Goal: Obtain resource: Obtain resource

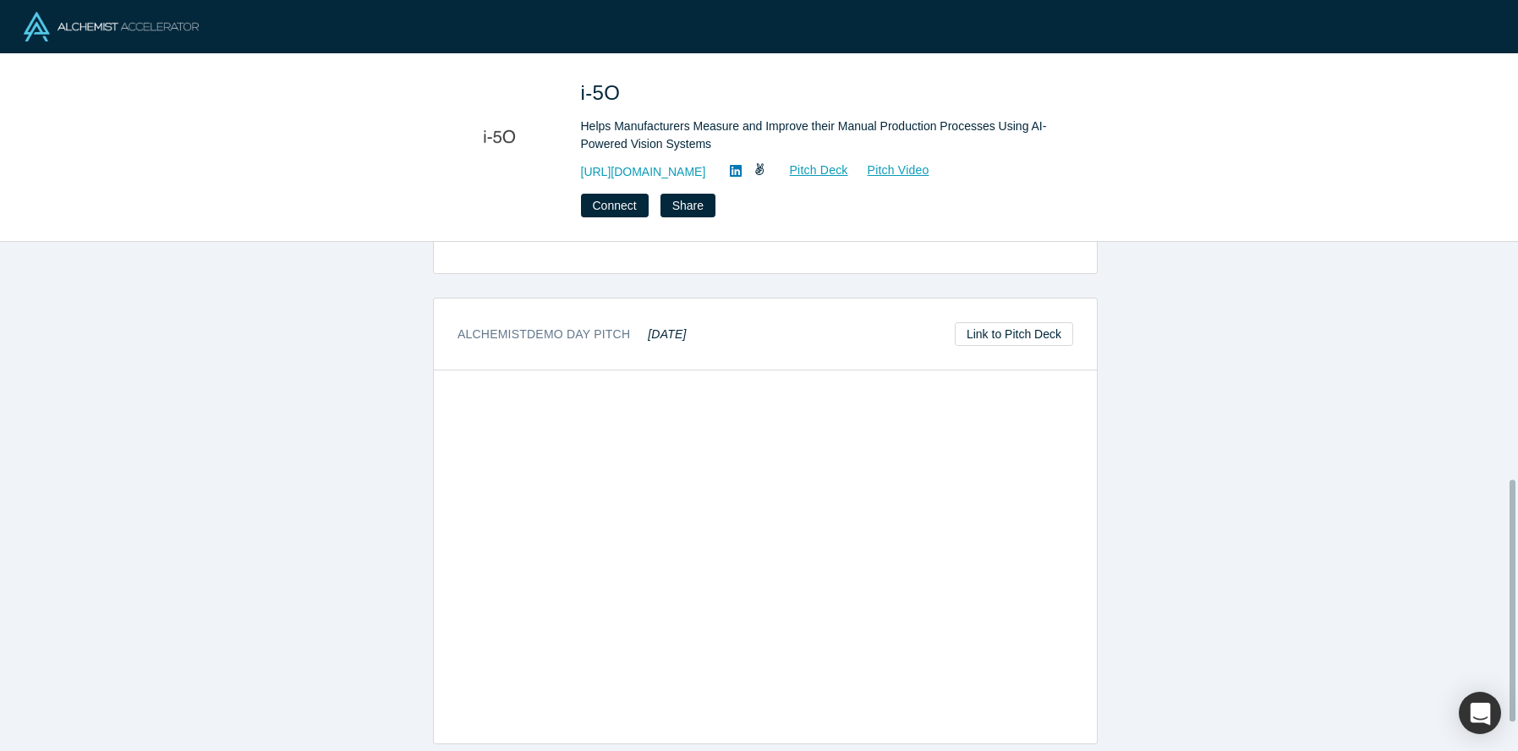
scroll to position [556, 0]
click at [1010, 320] on link "Link to Pitch Deck" at bounding box center [1014, 330] width 118 height 24
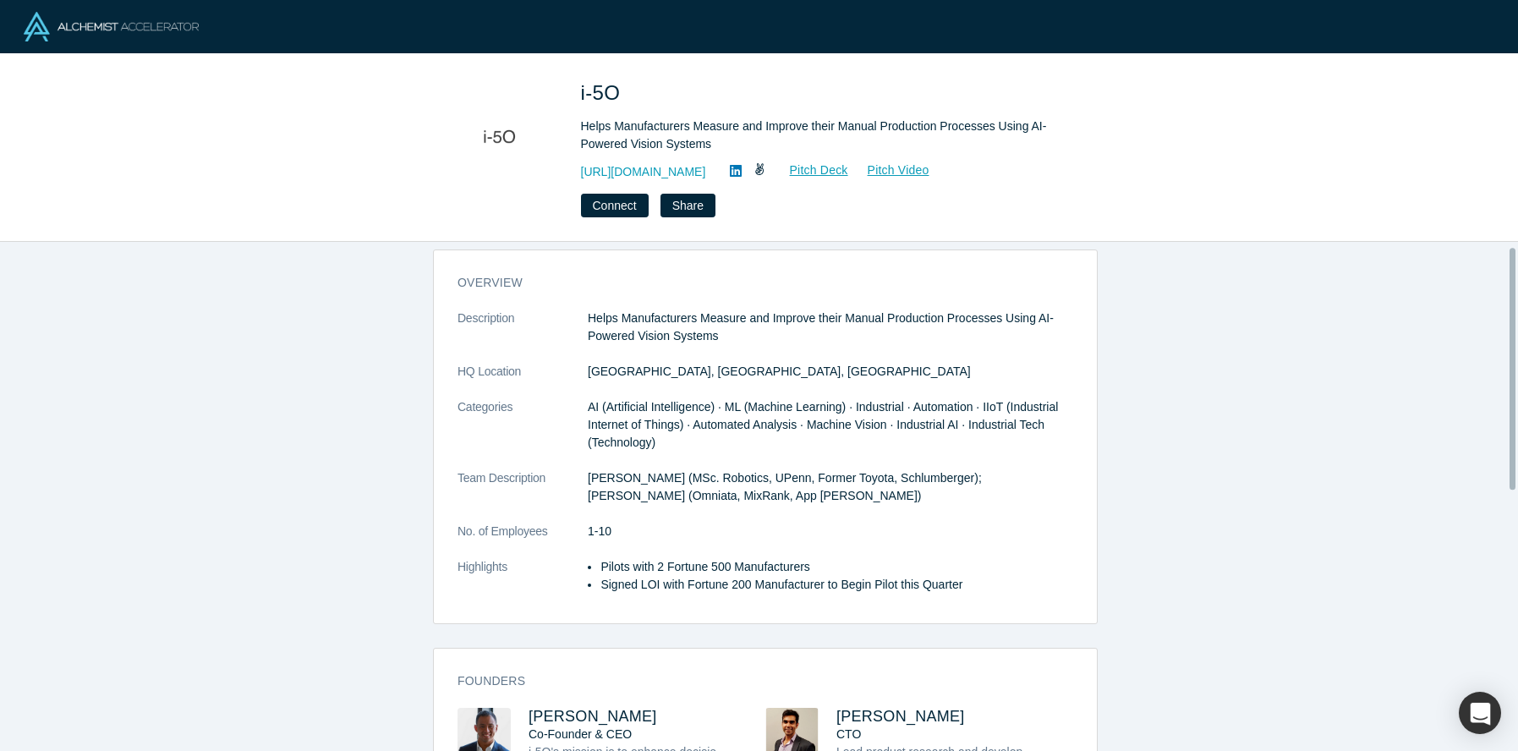
scroll to position [0, 0]
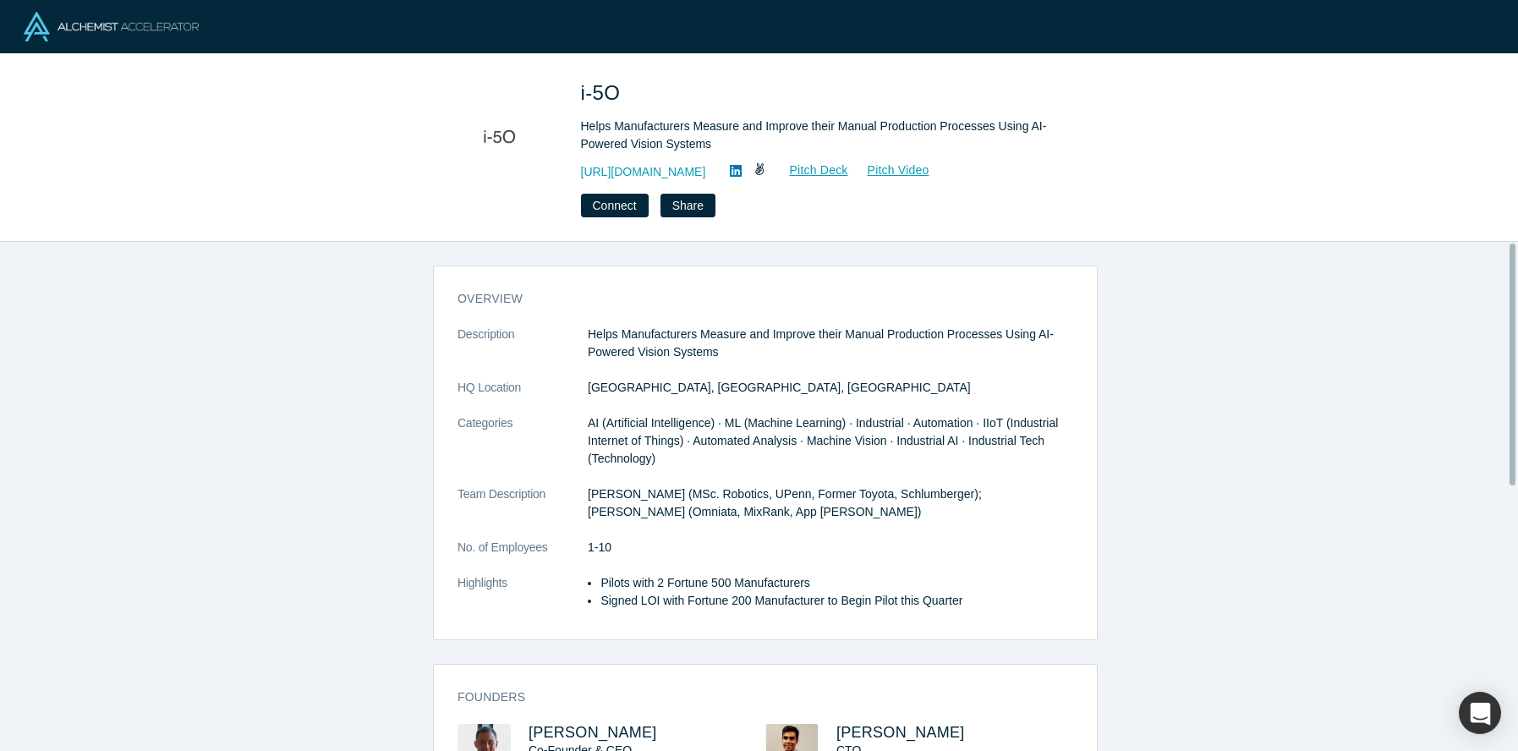
click at [829, 0] on div at bounding box center [759, 26] width 1518 height 53
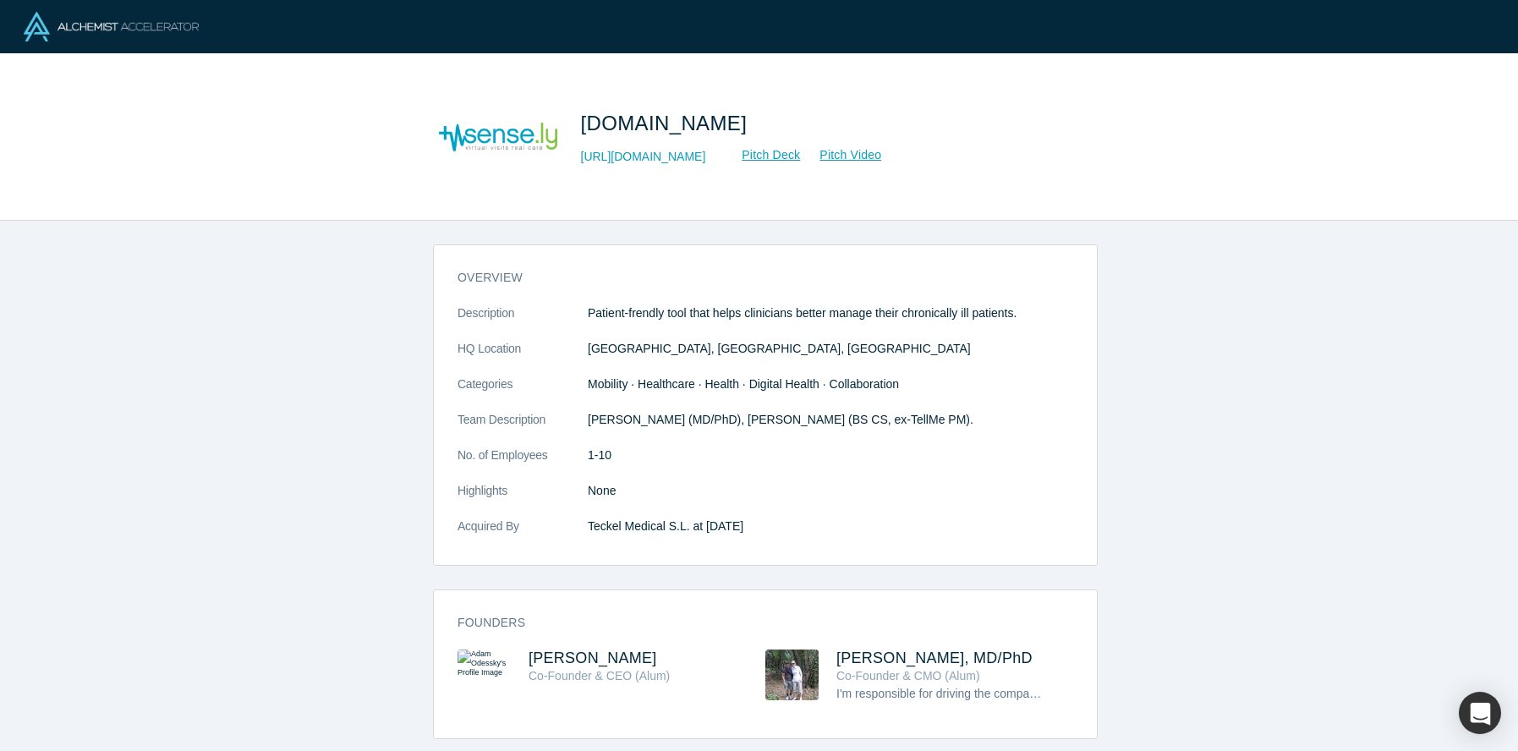
click at [1169, 400] on div "overview Description Patient-frendly tool that helps clinicians better manage t…" at bounding box center [765, 492] width 1530 height 543
